Goal: Task Accomplishment & Management: Use online tool/utility

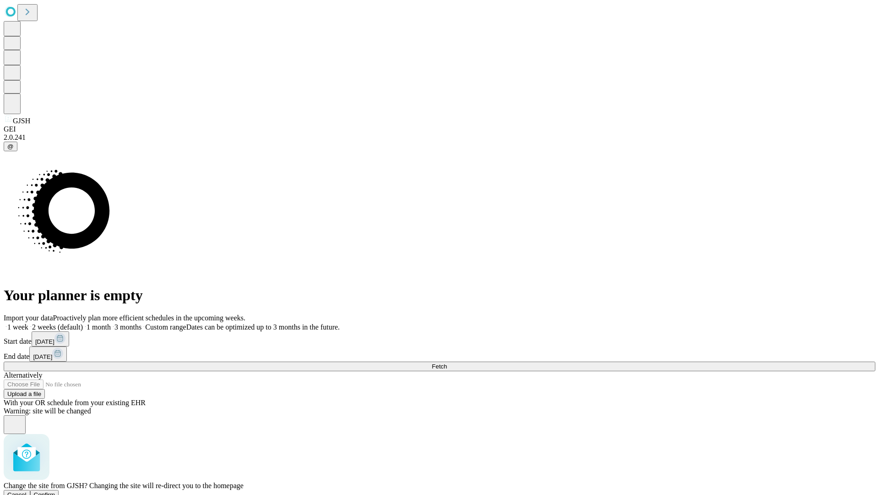
click at [55, 491] on span "Confirm" at bounding box center [45, 494] width 22 height 7
click at [111, 323] on label "1 month" at bounding box center [97, 327] width 28 height 8
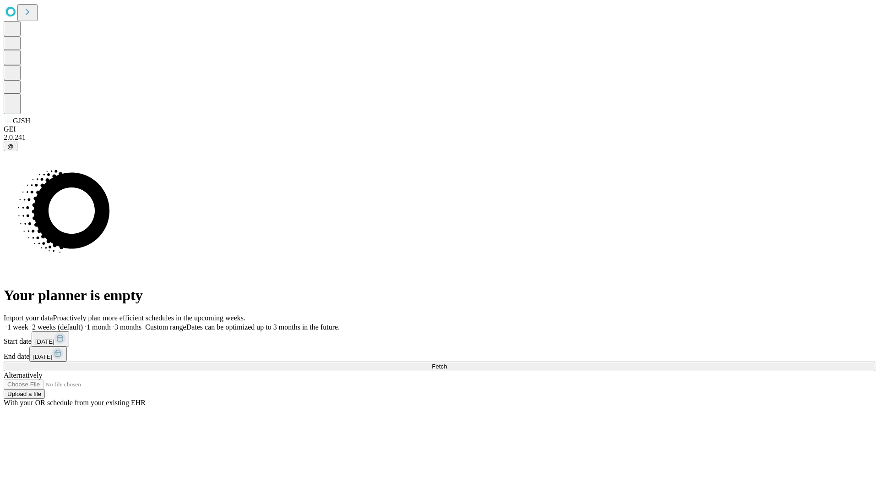
click at [447, 363] on span "Fetch" at bounding box center [439, 366] width 15 height 7
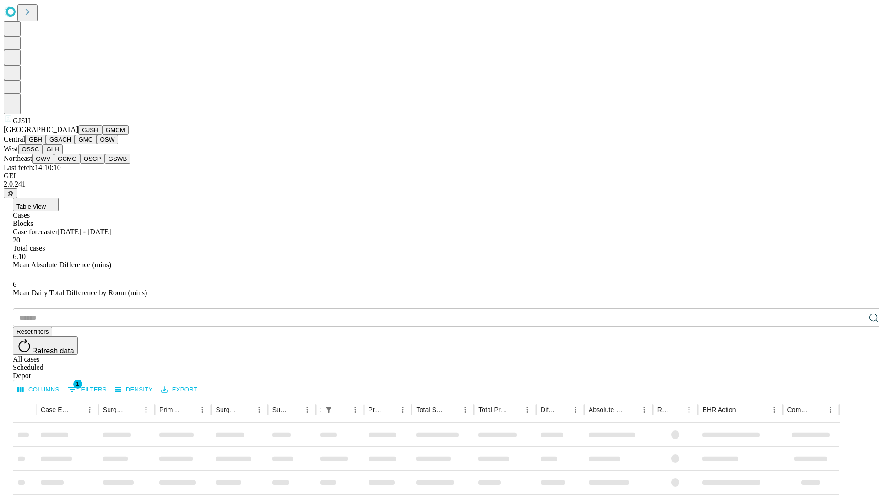
click at [102, 135] on button "GMCM" at bounding box center [115, 130] width 27 height 10
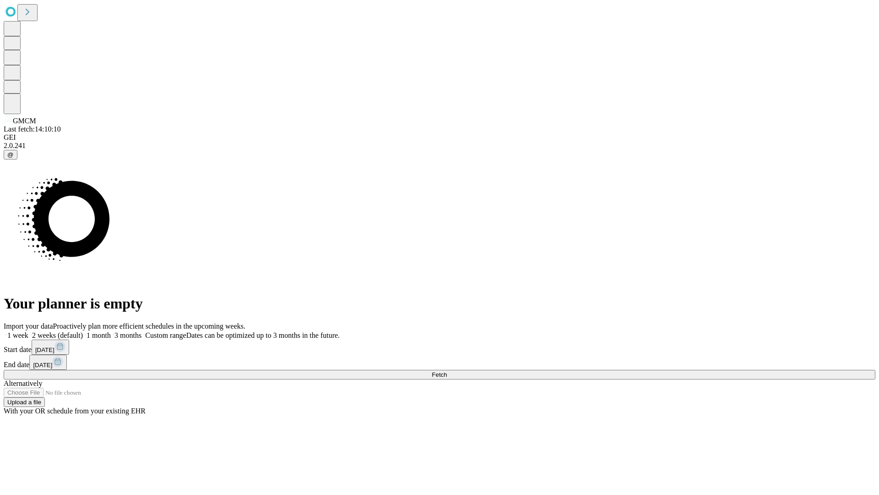
click at [447, 371] on span "Fetch" at bounding box center [439, 374] width 15 height 7
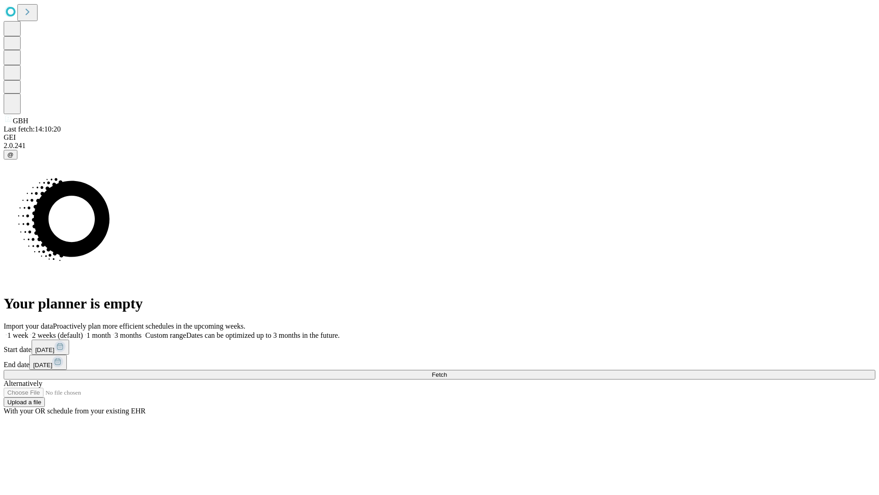
click at [111, 331] on label "1 month" at bounding box center [97, 335] width 28 height 8
click at [447, 371] on span "Fetch" at bounding box center [439, 374] width 15 height 7
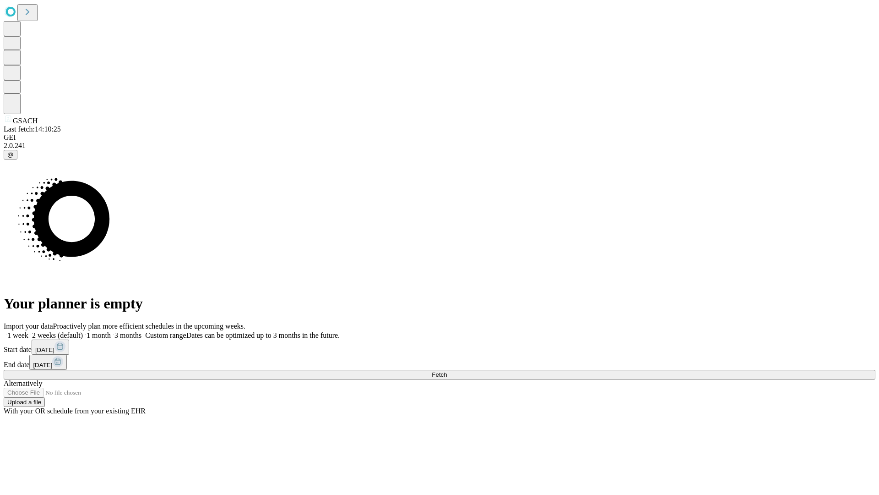
click at [111, 331] on label "1 month" at bounding box center [97, 335] width 28 height 8
click at [447, 371] on span "Fetch" at bounding box center [439, 374] width 15 height 7
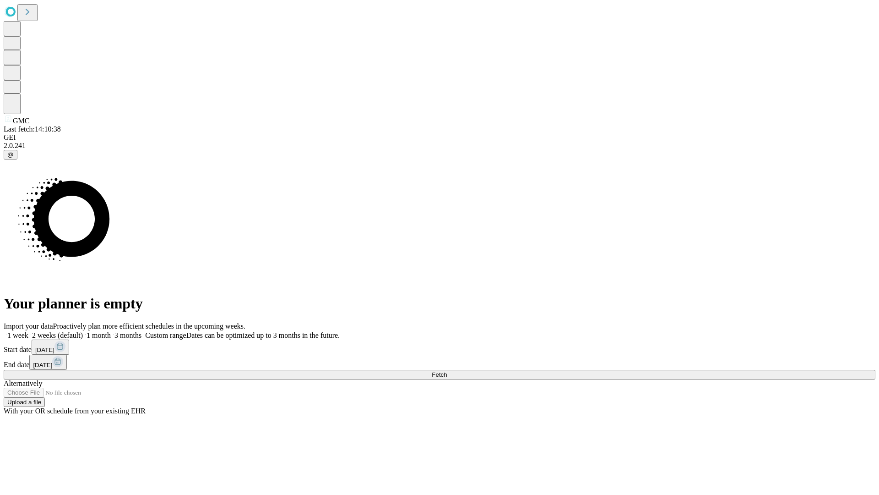
click at [111, 331] on label "1 month" at bounding box center [97, 335] width 28 height 8
click at [447, 371] on span "Fetch" at bounding box center [439, 374] width 15 height 7
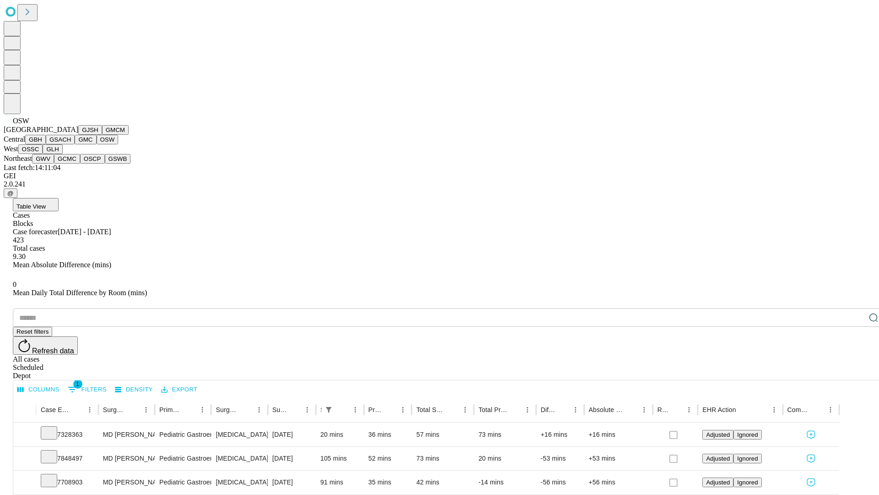
click at [43, 154] on button "OSSC" at bounding box center [30, 149] width 25 height 10
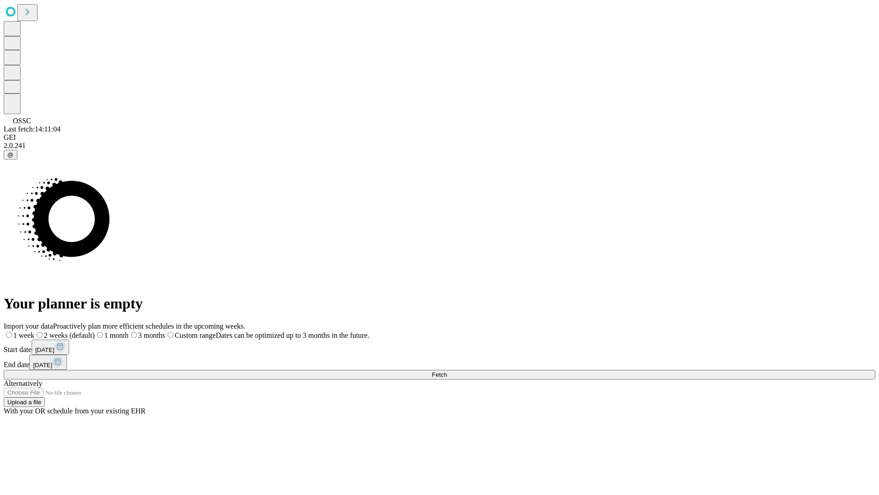
click at [129, 331] on label "1 month" at bounding box center [112, 335] width 34 height 8
click at [447, 371] on span "Fetch" at bounding box center [439, 374] width 15 height 7
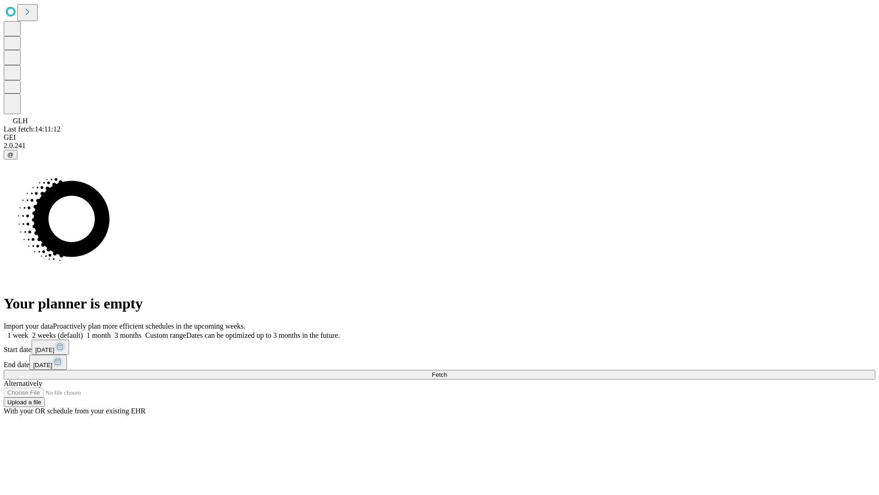
click at [111, 331] on label "1 month" at bounding box center [97, 335] width 28 height 8
click at [447, 371] on span "Fetch" at bounding box center [439, 374] width 15 height 7
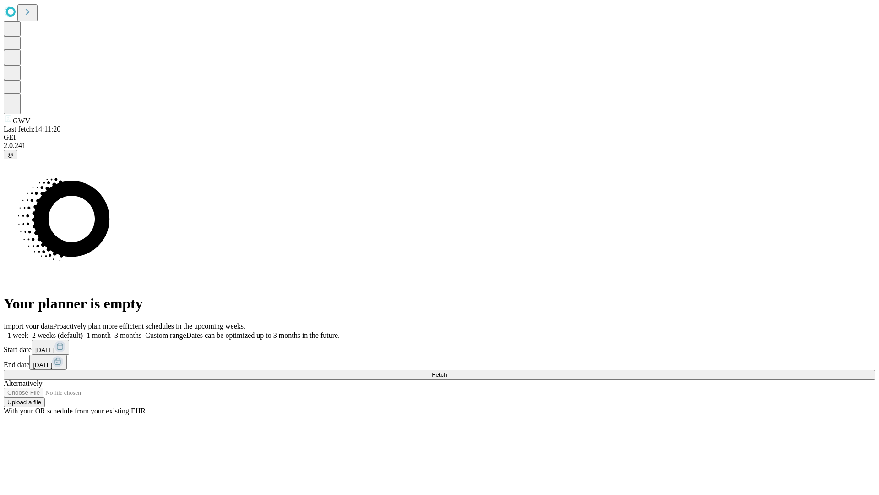
click at [111, 331] on label "1 month" at bounding box center [97, 335] width 28 height 8
click at [447, 371] on span "Fetch" at bounding box center [439, 374] width 15 height 7
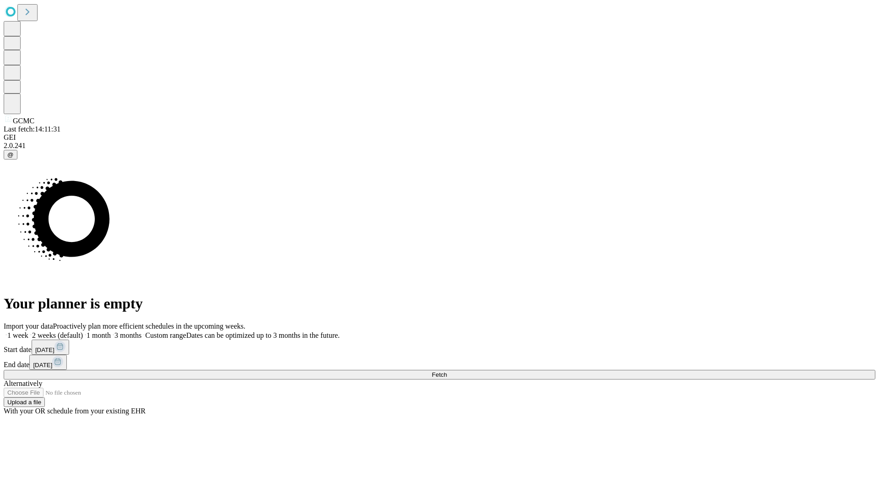
click at [111, 331] on label "1 month" at bounding box center [97, 335] width 28 height 8
click at [447, 371] on span "Fetch" at bounding box center [439, 374] width 15 height 7
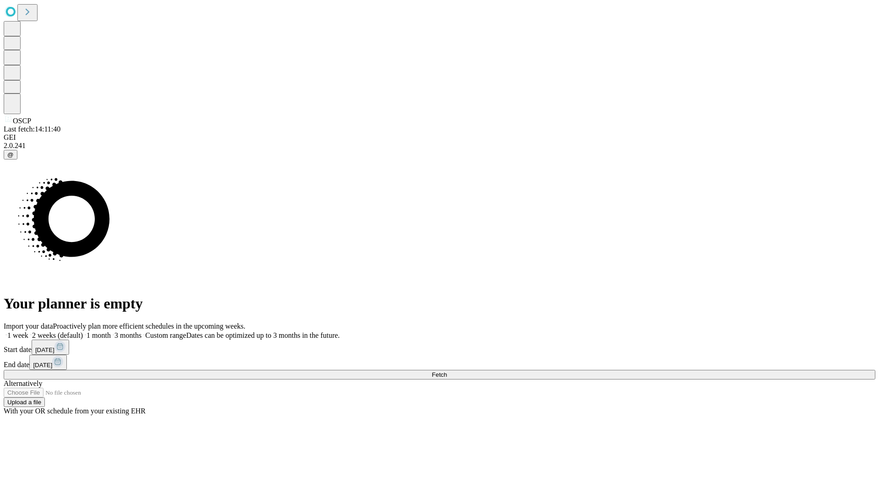
click at [111, 331] on label "1 month" at bounding box center [97, 335] width 28 height 8
click at [447, 371] on span "Fetch" at bounding box center [439, 374] width 15 height 7
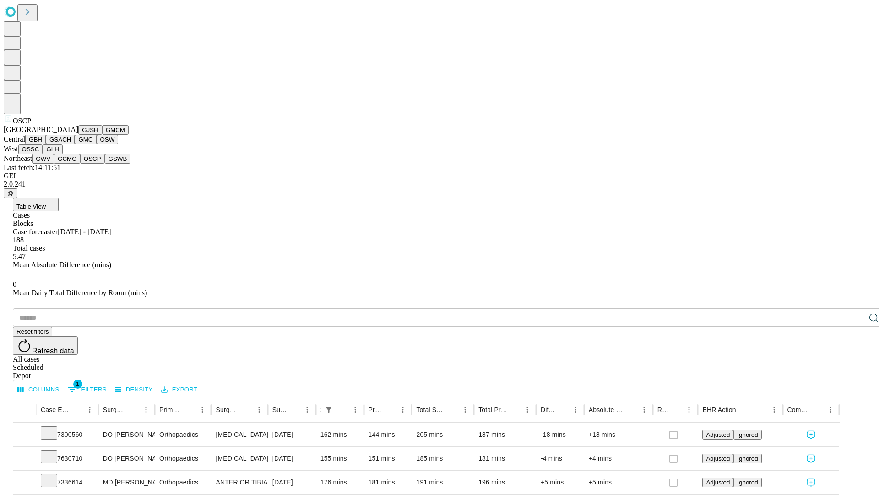
click at [105, 164] on button "GSWB" at bounding box center [118, 159] width 26 height 10
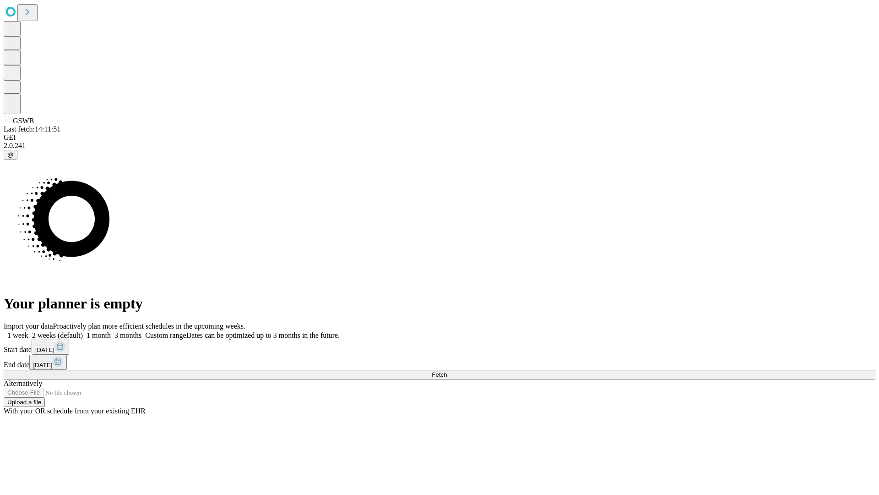
click at [111, 331] on label "1 month" at bounding box center [97, 335] width 28 height 8
click at [447, 371] on span "Fetch" at bounding box center [439, 374] width 15 height 7
